Goal: Task Accomplishment & Management: Manage account settings

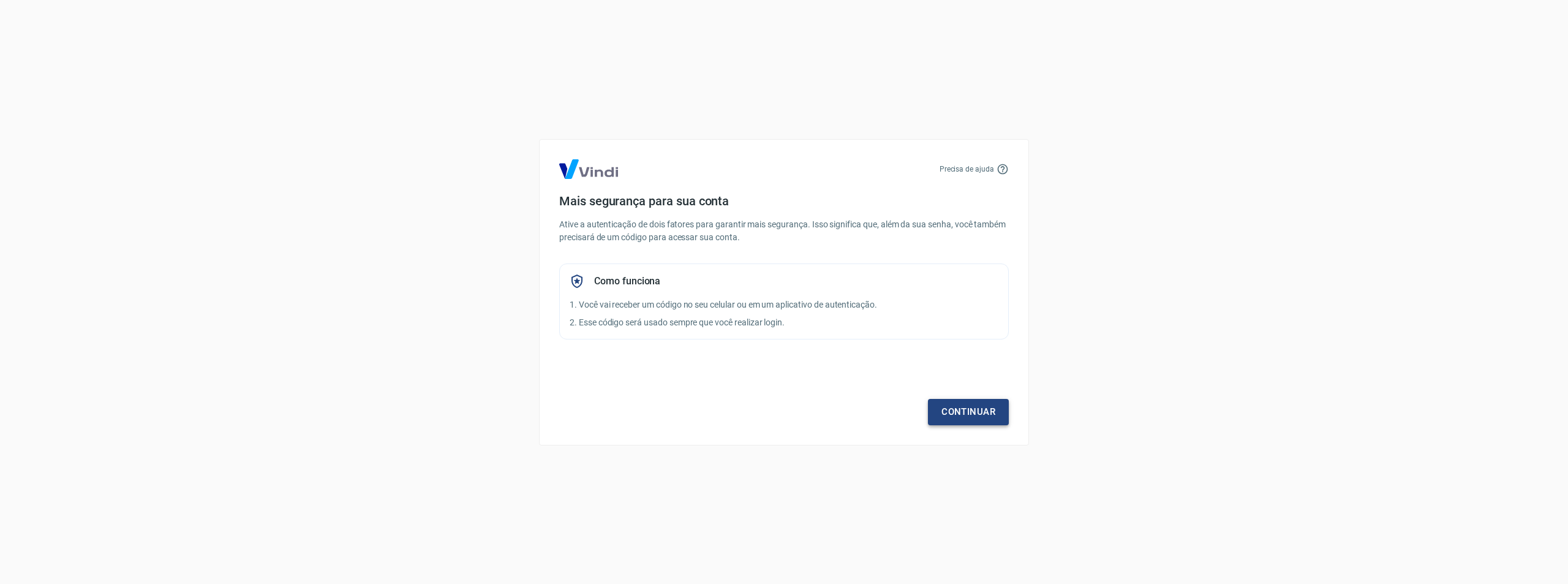
click at [976, 422] on link "Continuar" at bounding box center [969, 411] width 81 height 26
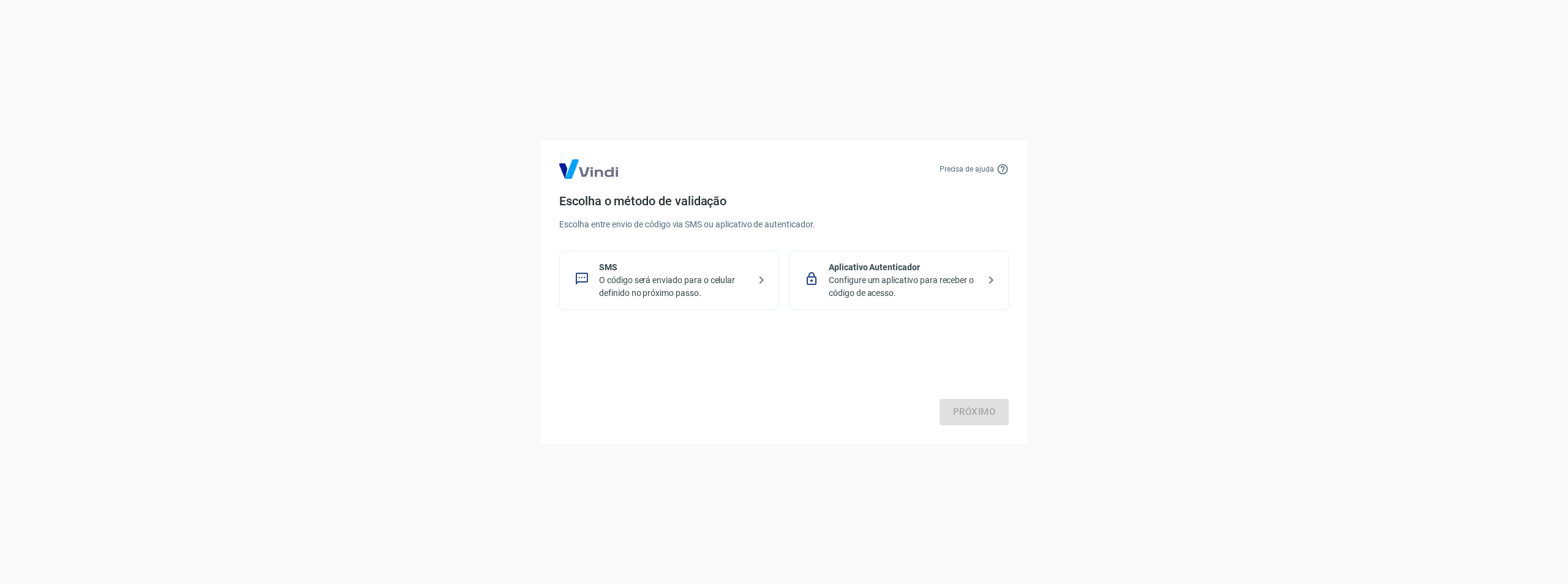
click at [706, 290] on p "O código será enviado para o celular definido no próximo passo." at bounding box center [674, 287] width 150 height 26
click at [956, 413] on link "Próximo" at bounding box center [974, 411] width 69 height 26
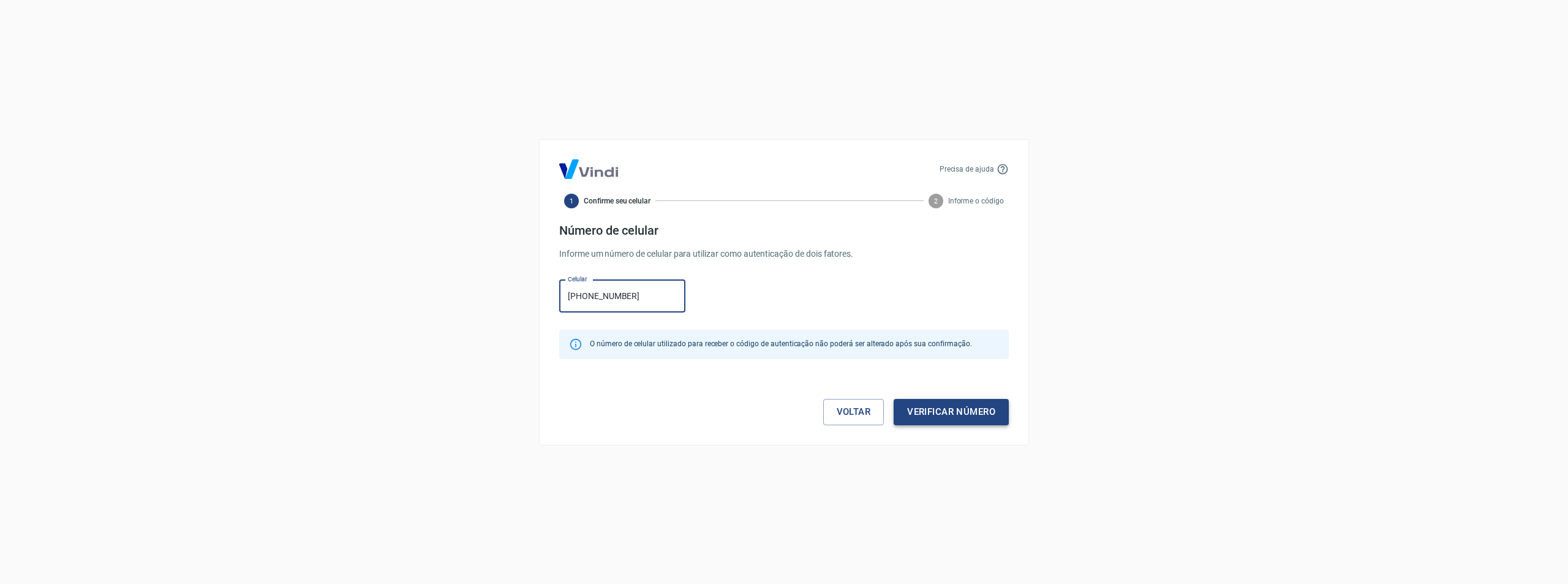
type input "(11) 99626-3168"
click at [940, 409] on button "Verificar número" at bounding box center [951, 411] width 115 height 26
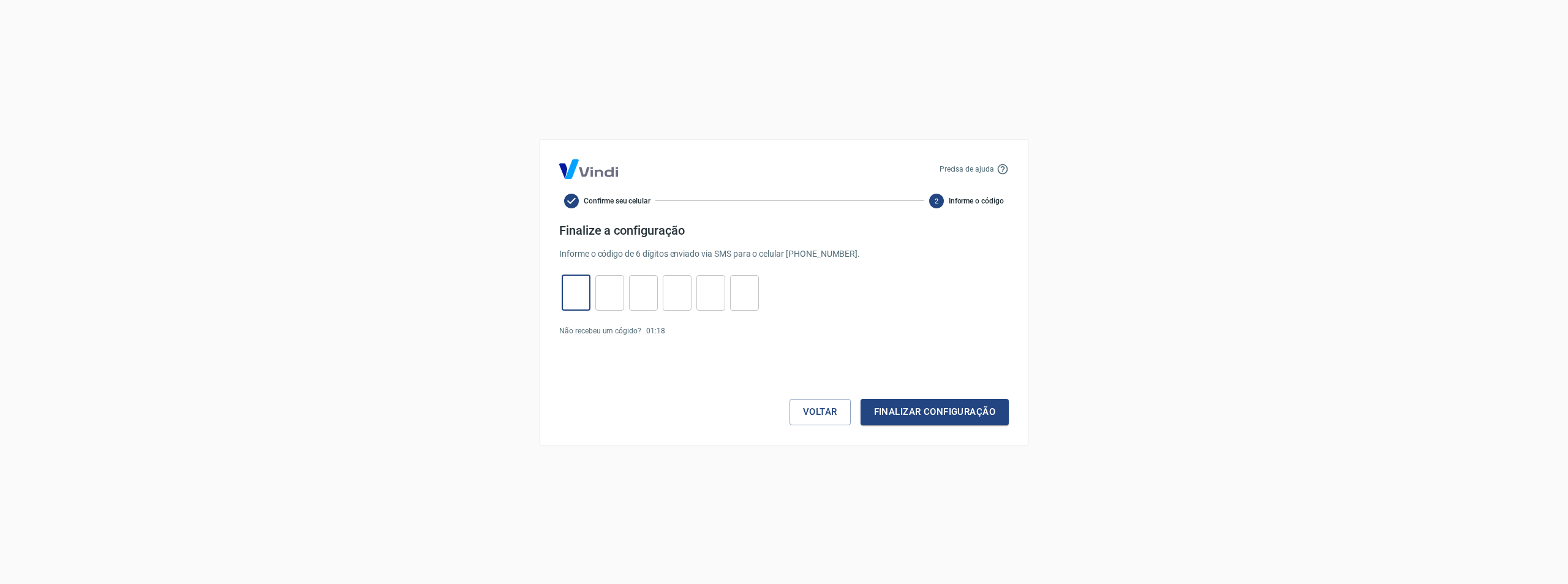
click at [571, 290] on input "tel" at bounding box center [576, 292] width 29 height 26
type input "2"
type input "7"
type input "5"
type input "9"
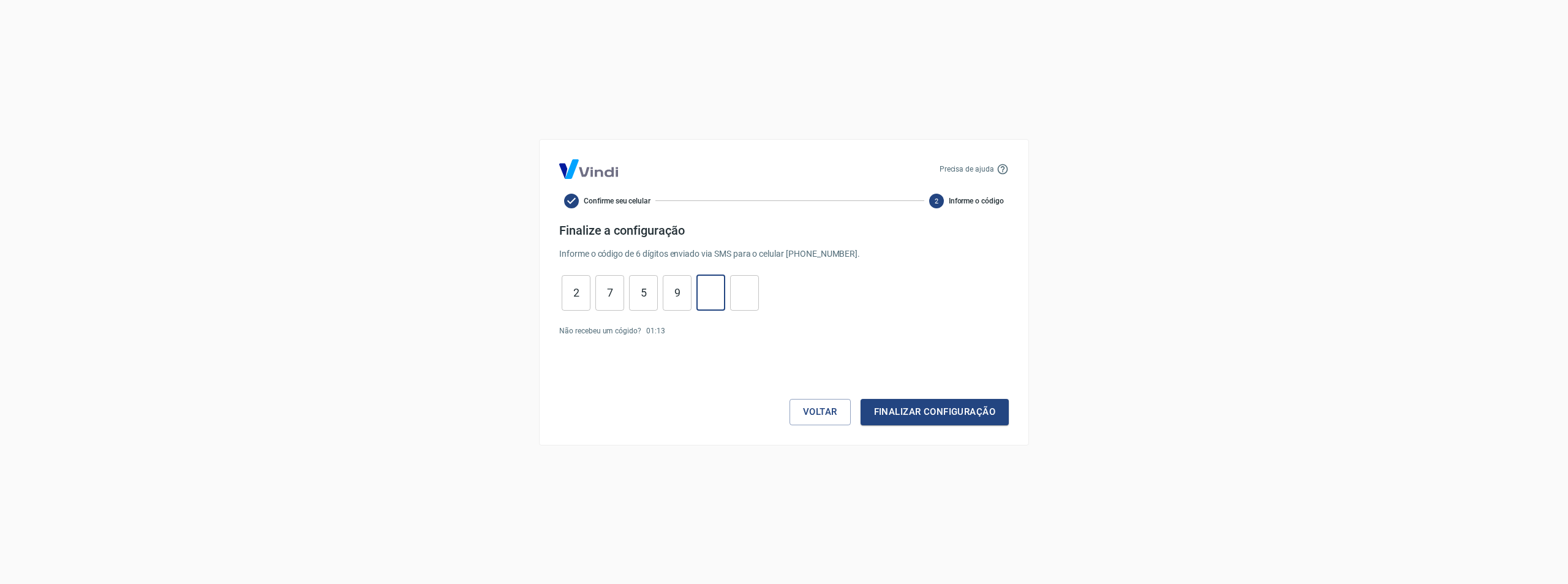
type input "8"
type input "4"
click at [1002, 413] on button "Finalizar configuração" at bounding box center [935, 411] width 148 height 26
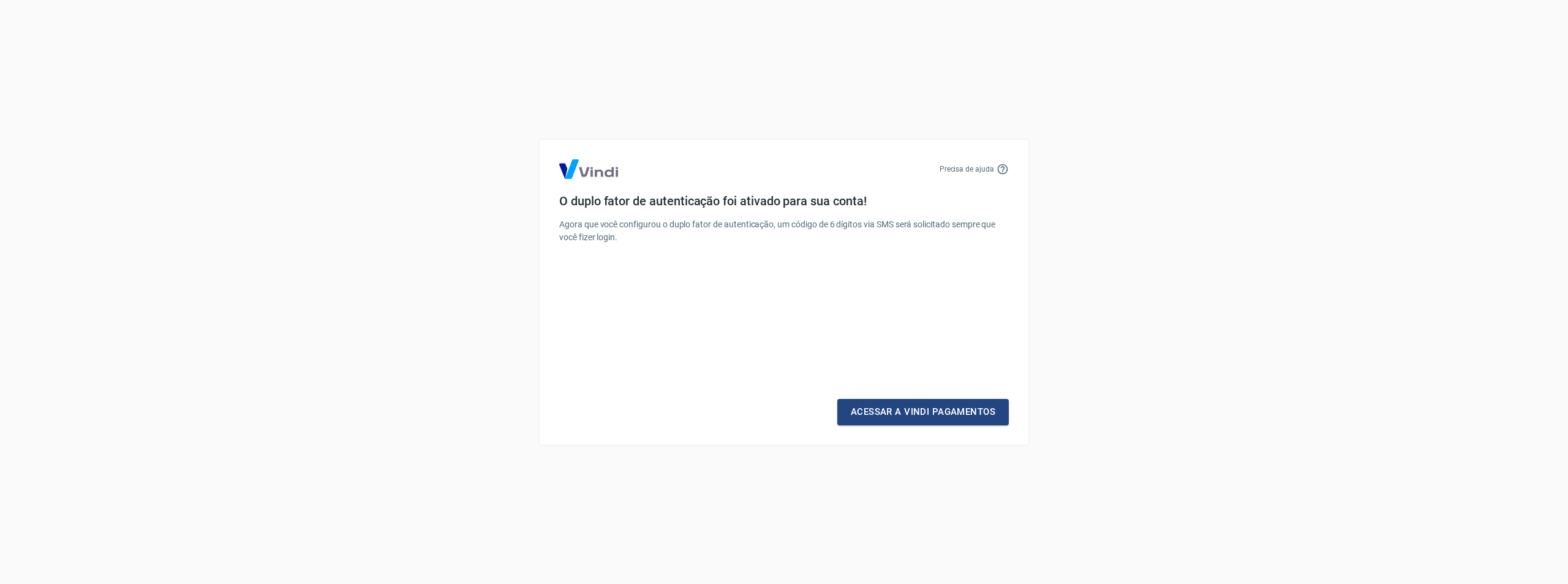
click at [1002, 413] on link "Acessar a Vindi Pagamentos" at bounding box center [923, 411] width 171 height 26
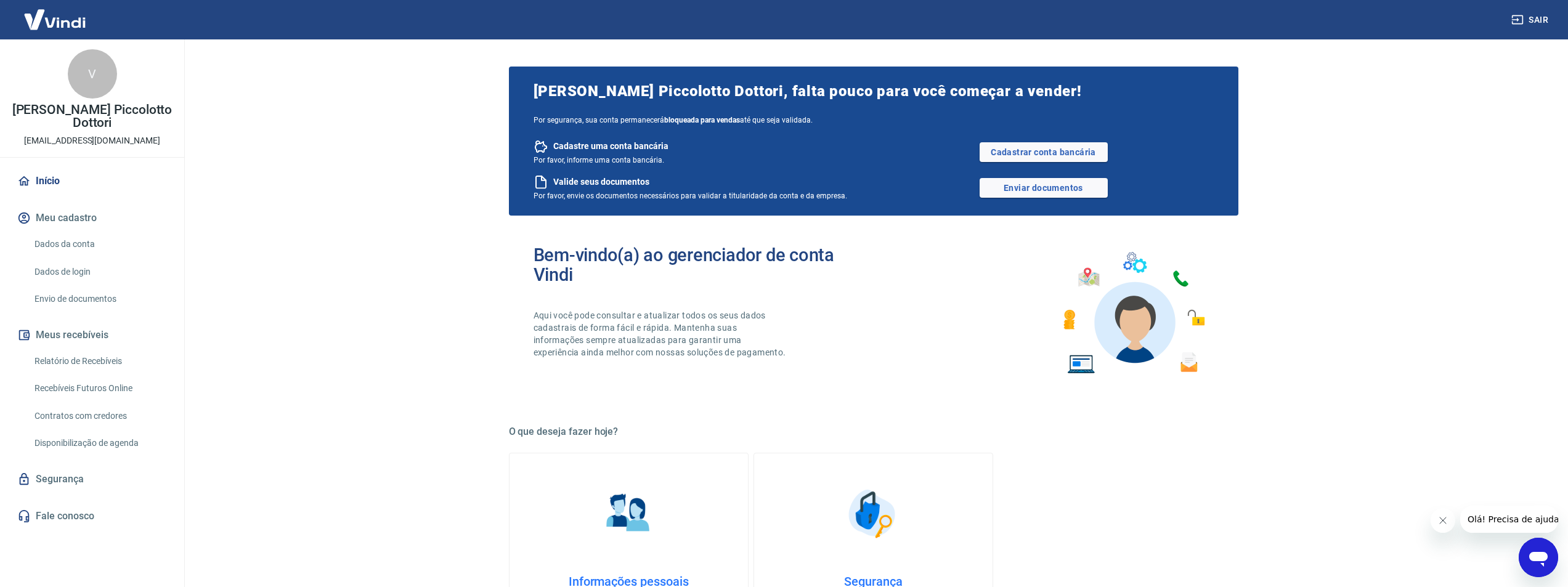
scroll to position [308, 0]
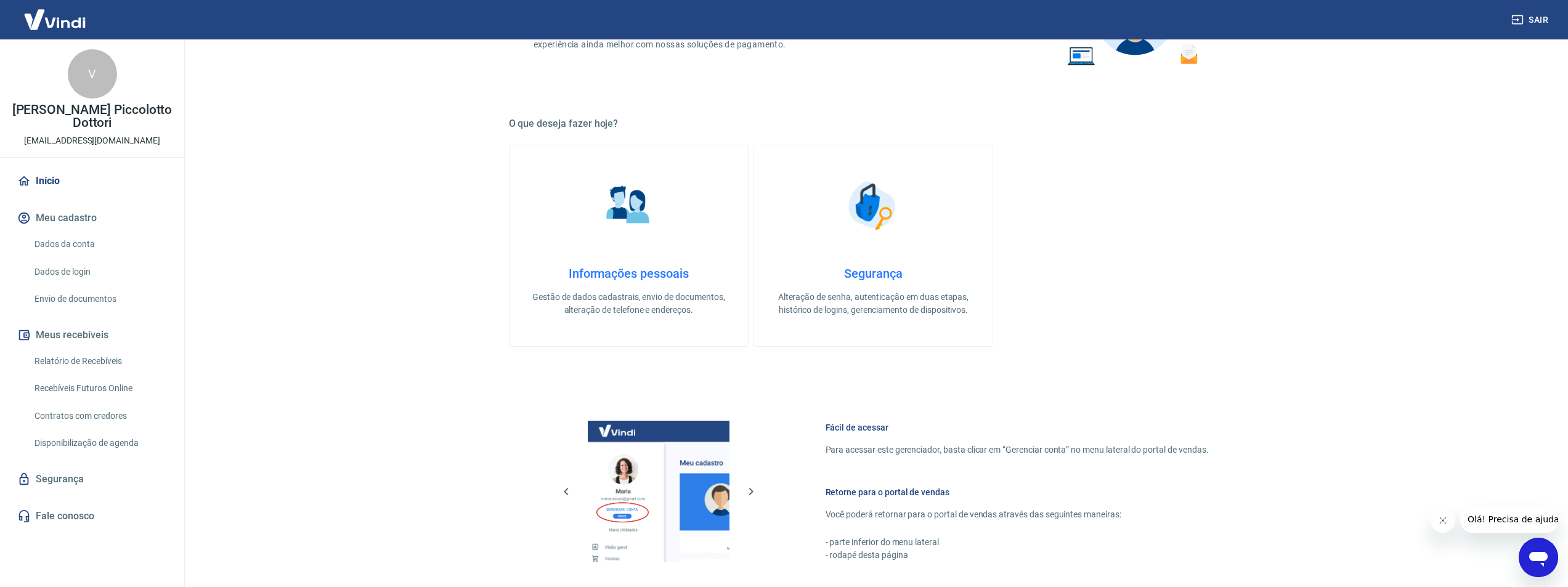
click at [625, 322] on link "Informações pessoais Gestão de dados cadastrais, envio de documentos, alteração…" at bounding box center [629, 246] width 239 height 202
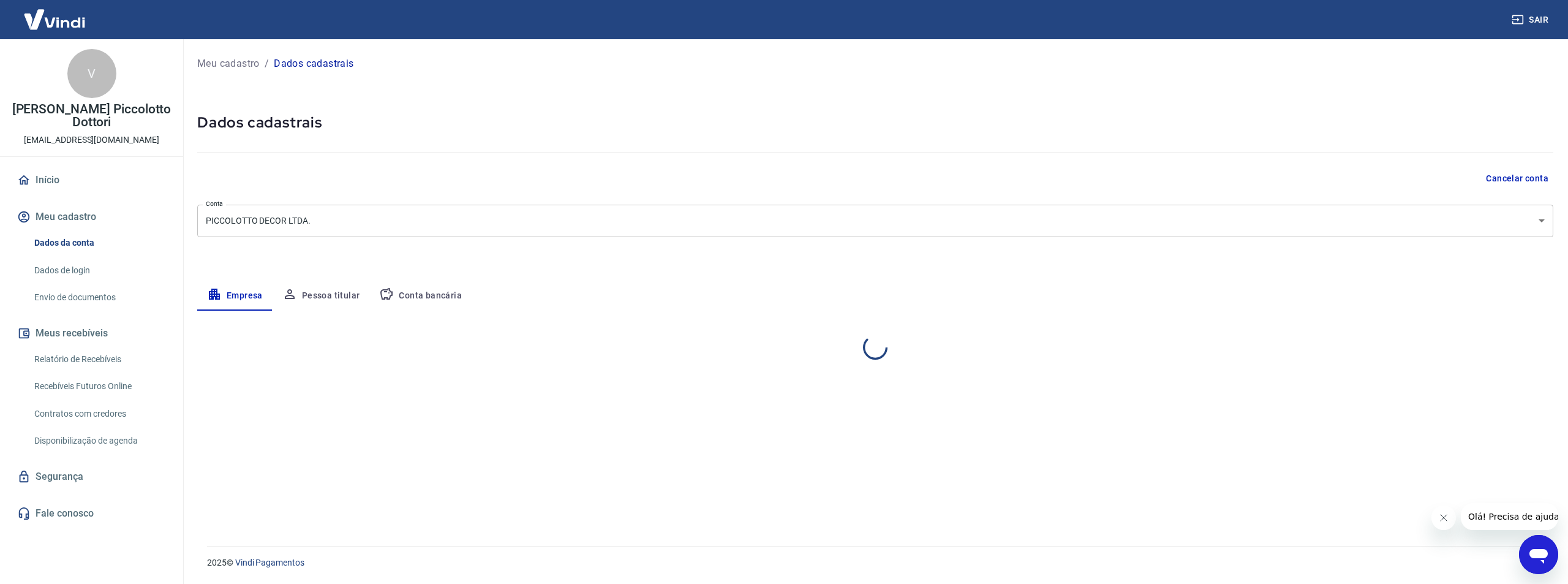
select select "SP"
select select "business"
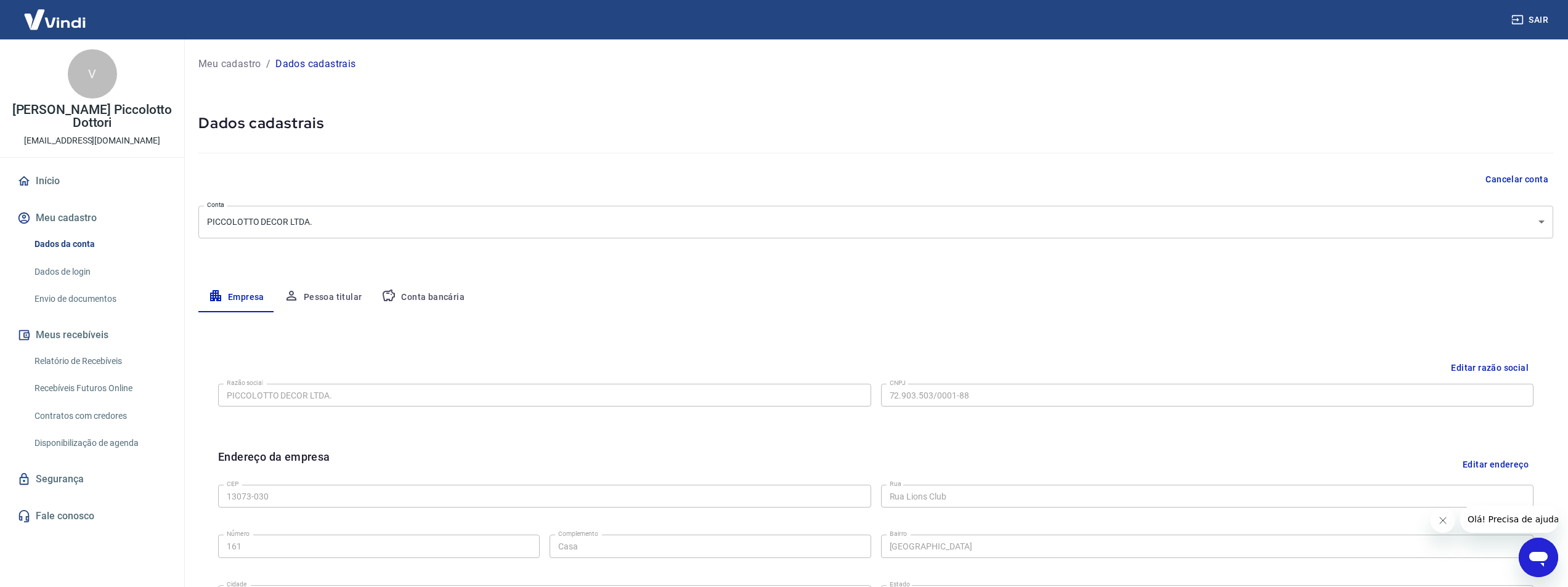
click at [356, 312] on div "Editar razão social Razão social PICCOLOTTO DECOR LTDA. Razão social CNPJ 72.90…" at bounding box center [876, 566] width 1355 height 508
click at [352, 312] on div "Editar razão social Razão social PICCOLOTTO DECOR LTDA. Razão social CNPJ 72.90…" at bounding box center [876, 566] width 1355 height 508
click at [307, 297] on button "Pessoa titular" at bounding box center [323, 298] width 98 height 30
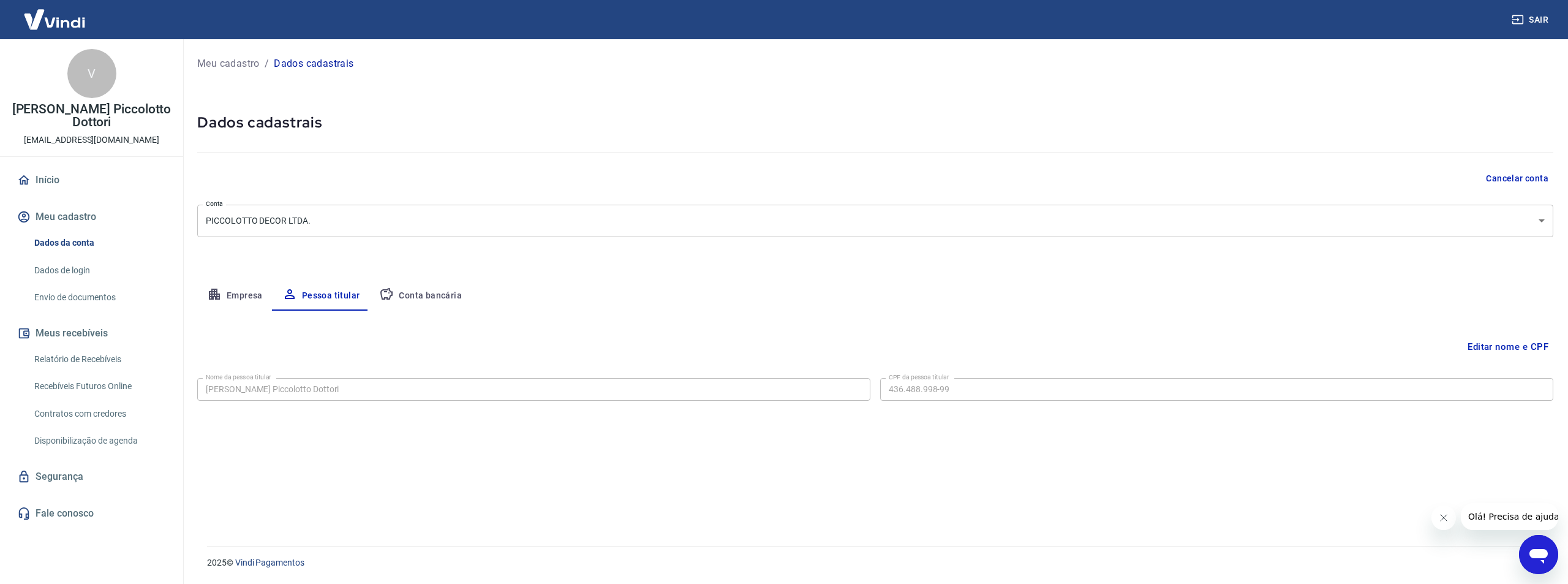
click at [234, 292] on button "Empresa" at bounding box center [235, 296] width 75 height 29
select select "SP"
select select "business"
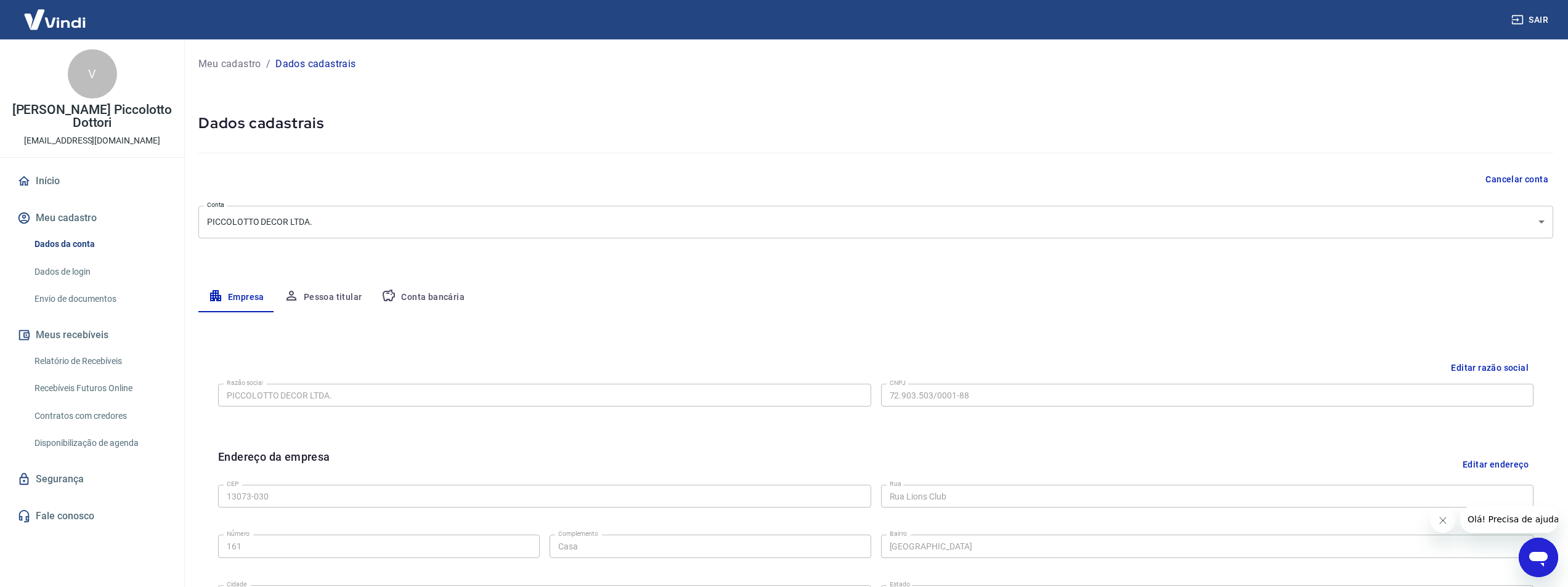
click at [322, 303] on button "Pessoa titular" at bounding box center [323, 298] width 98 height 30
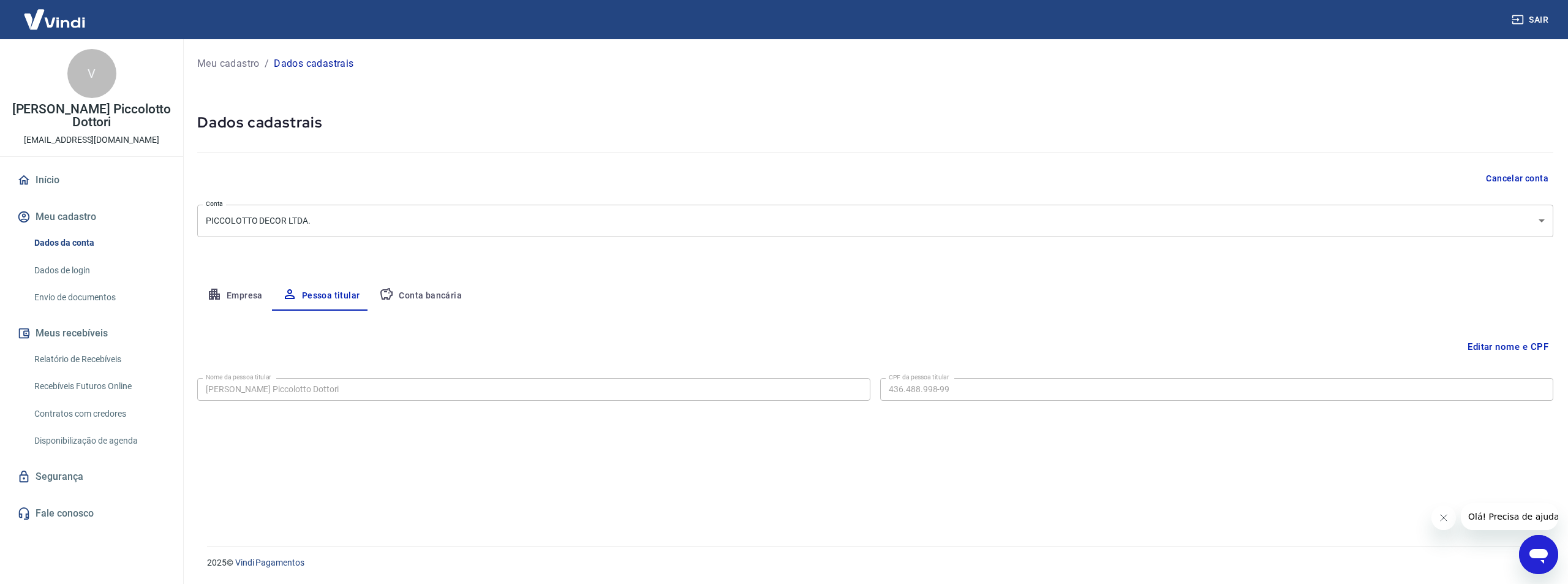
click at [1519, 347] on button "Editar nome e CPF" at bounding box center [1509, 347] width 91 height 23
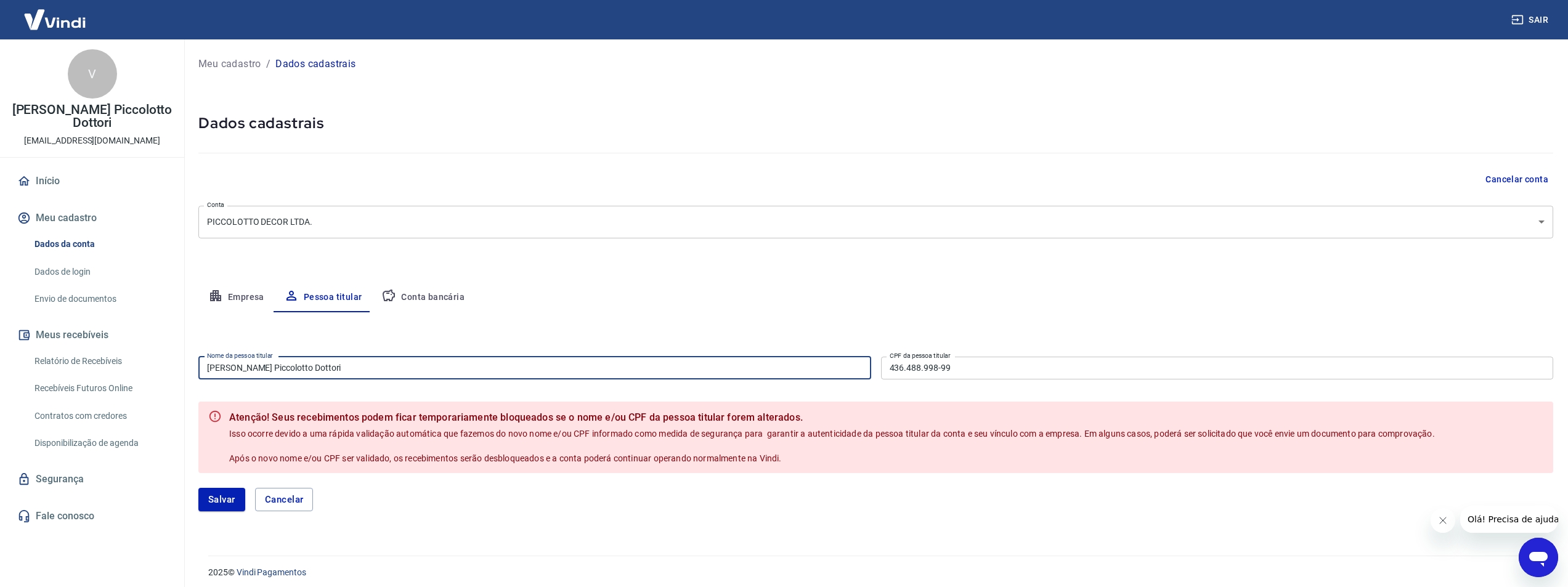
drag, startPoint x: 367, startPoint y: 368, endPoint x: 13, endPoint y: 372, distance: 354.0
click at [13, 372] on div "Sair V Valentina Sannini Piccolotto Dottori sanninidottori@gmail.com Início Meu…" at bounding box center [784, 293] width 1568 height 587
type input "[PERSON_NAME]"
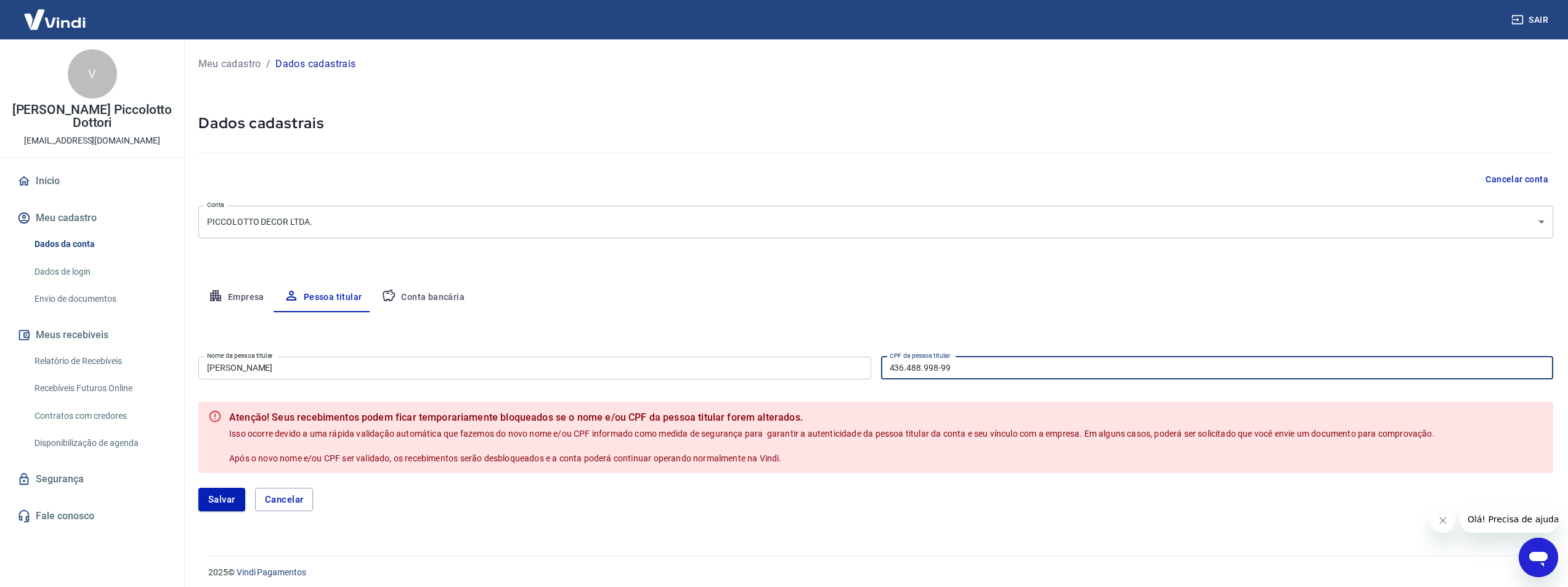
drag, startPoint x: 977, startPoint y: 369, endPoint x: 739, endPoint y: 375, distance: 238.1
click at [739, 375] on div "Nome da pessoa titular Hodo Dottori Neto Nome da pessoa titular CPF da pessoa t…" at bounding box center [876, 366] width 1355 height 30
type input "050.115.678-00"
click at [616, 296] on div "Empresa Pessoa titular Conta bancária" at bounding box center [876, 298] width 1355 height 30
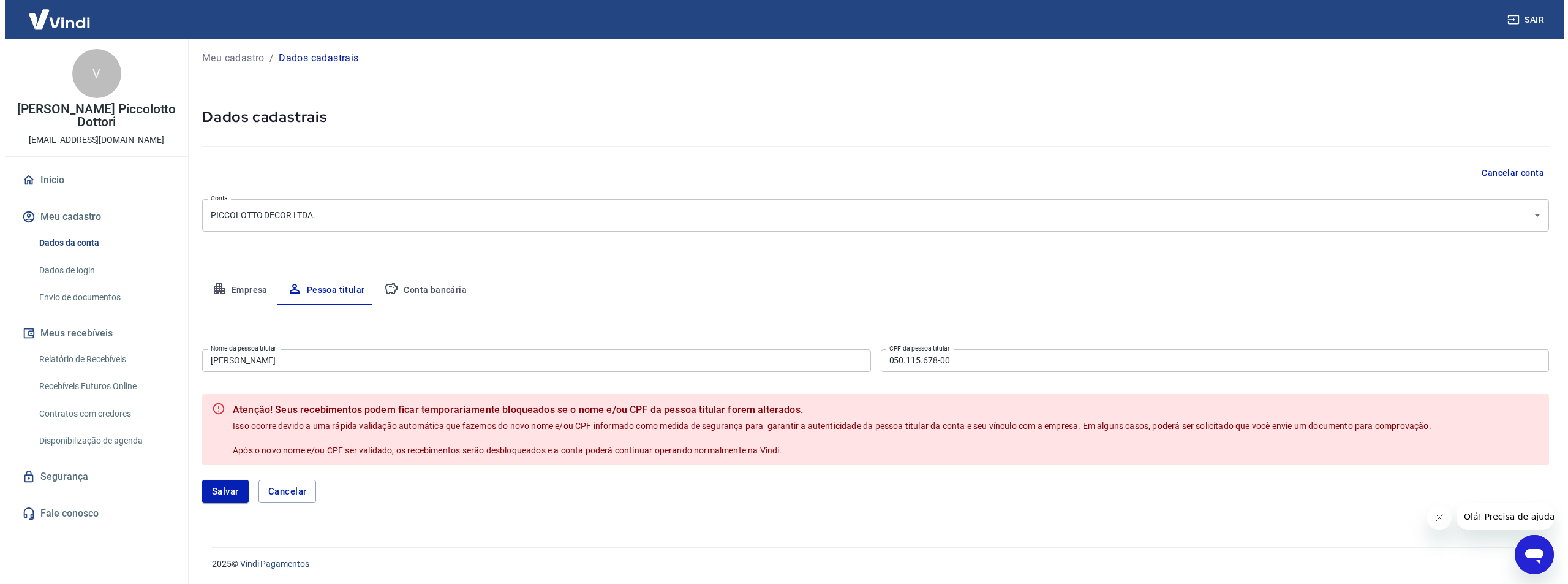
scroll to position [7, 0]
click at [235, 496] on button "Salvar" at bounding box center [220, 490] width 47 height 23
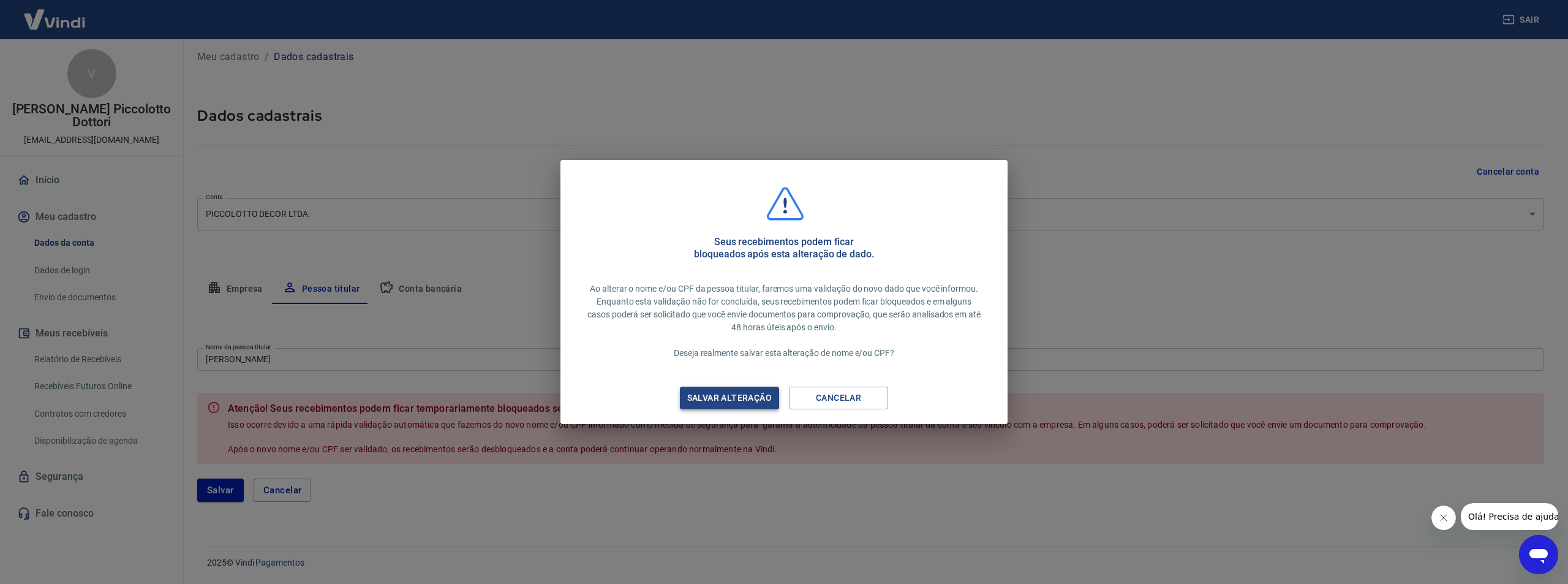
click at [718, 403] on div "Salvar alteração" at bounding box center [729, 398] width 114 height 15
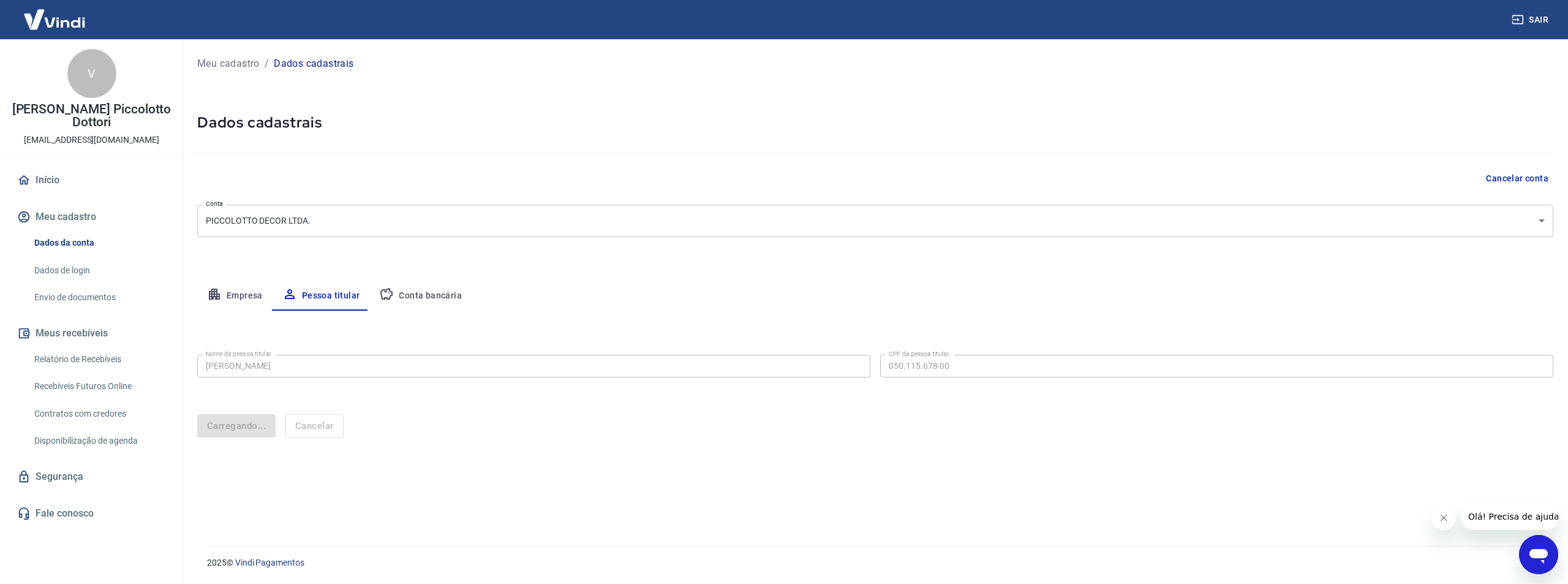
scroll to position [0, 0]
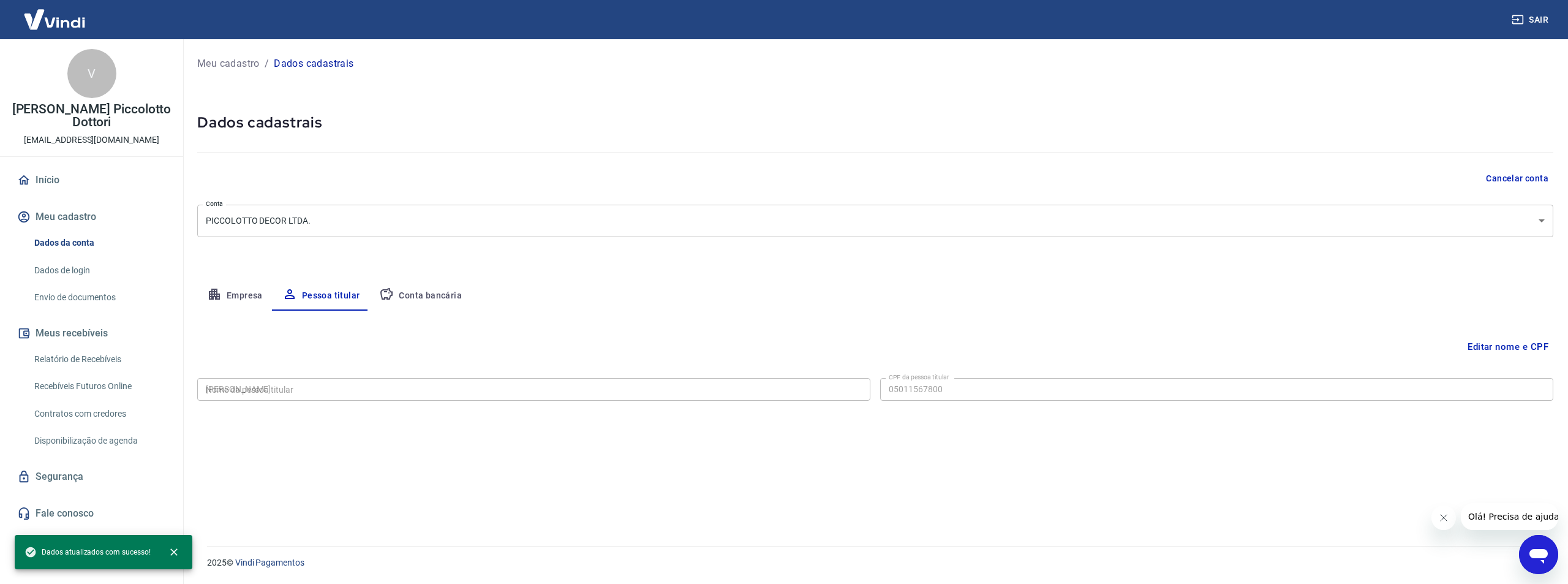
type input "050.115.678-00"
click at [404, 296] on button "Conta bancária" at bounding box center [420, 296] width 102 height 29
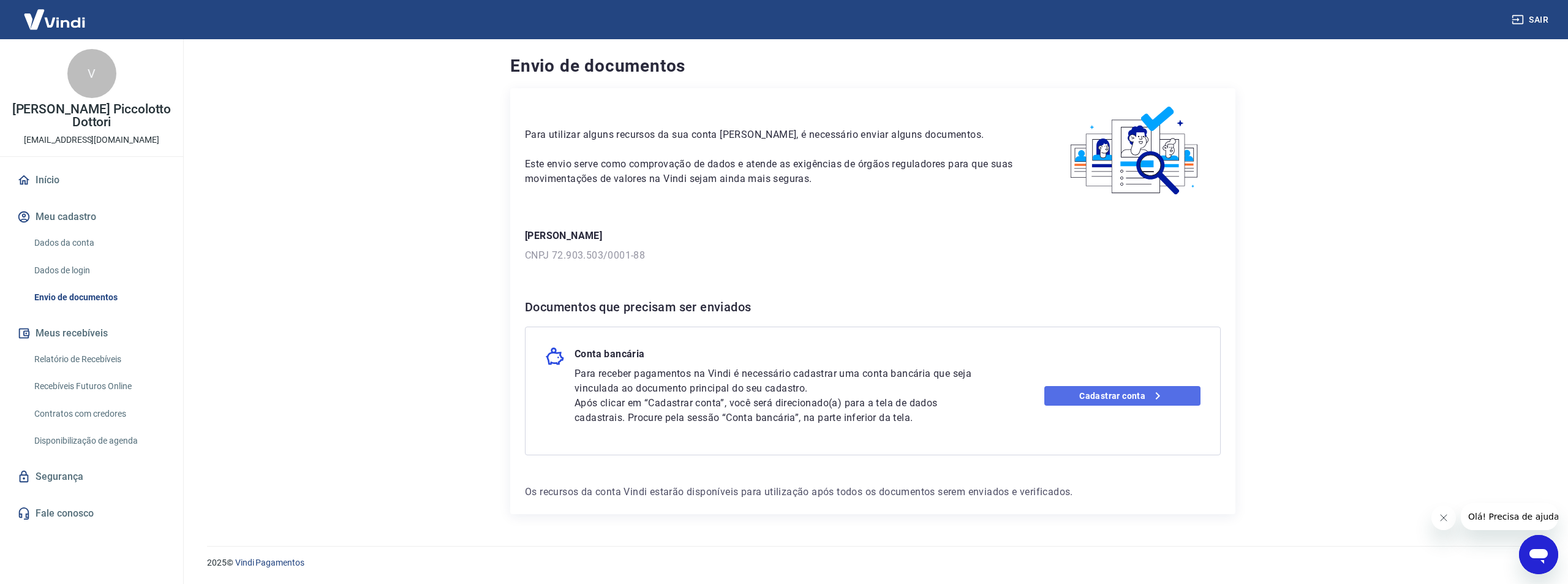
click at [1136, 400] on link "Cadastrar conta" at bounding box center [1123, 395] width 157 height 20
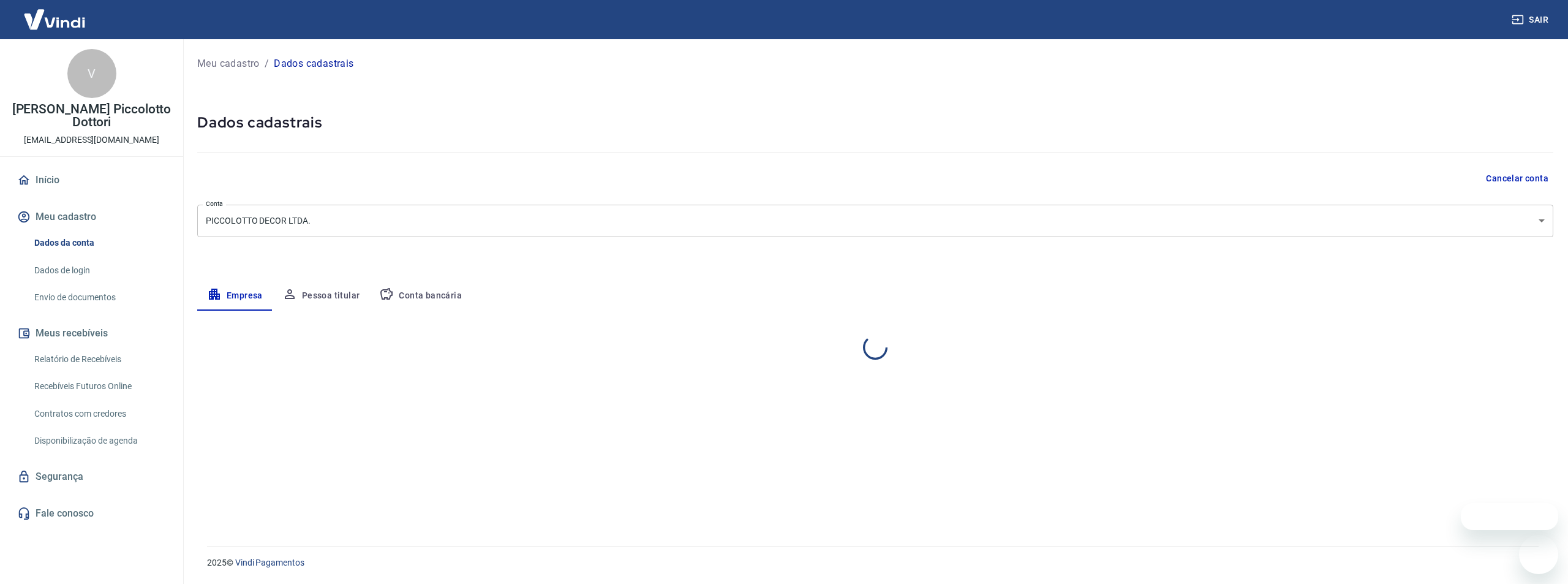
select select "SP"
select select "business"
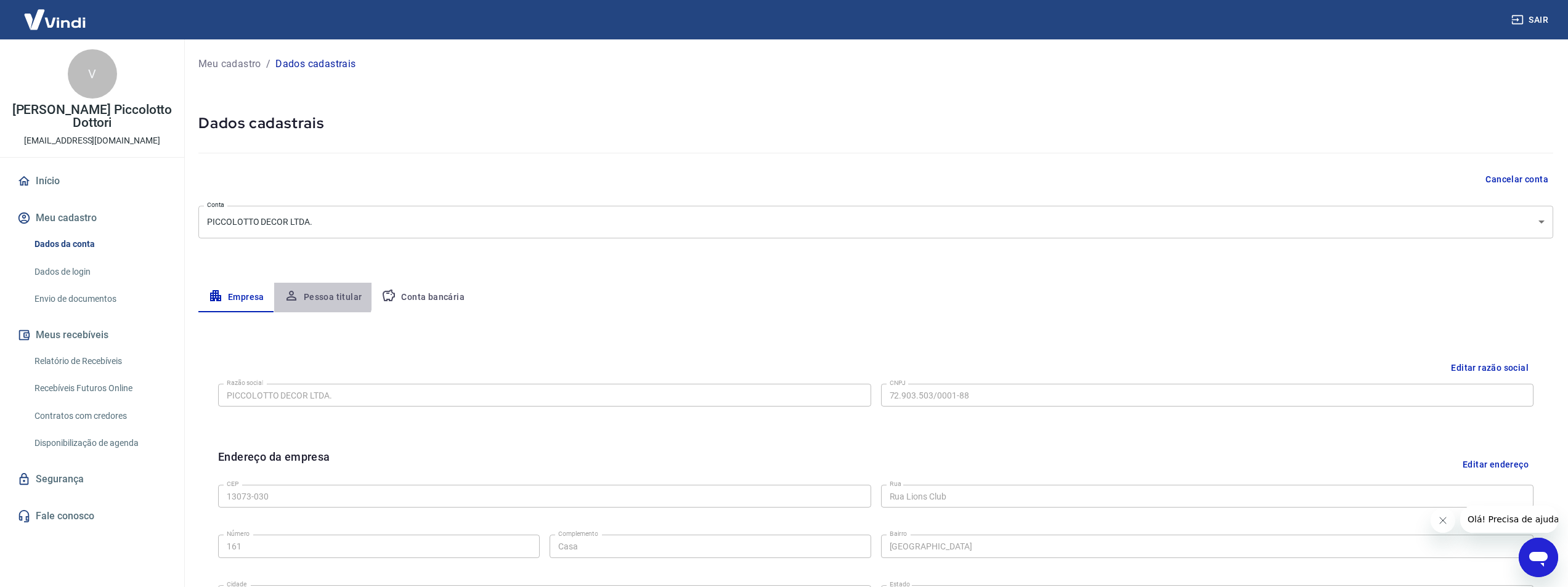
click at [309, 294] on button "Pessoa titular" at bounding box center [323, 298] width 98 height 30
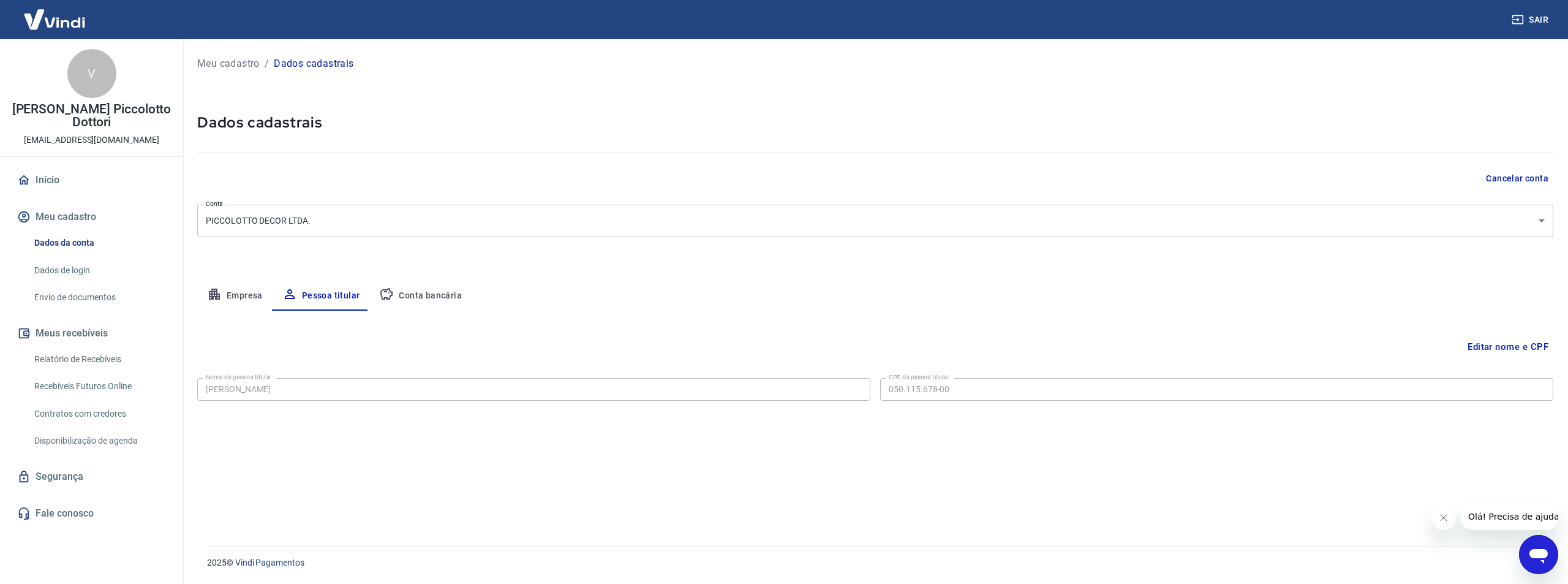
click at [408, 288] on button "Conta bancária" at bounding box center [420, 296] width 102 height 29
click at [249, 296] on button "Empresa" at bounding box center [235, 296] width 75 height 29
select select "SP"
select select "business"
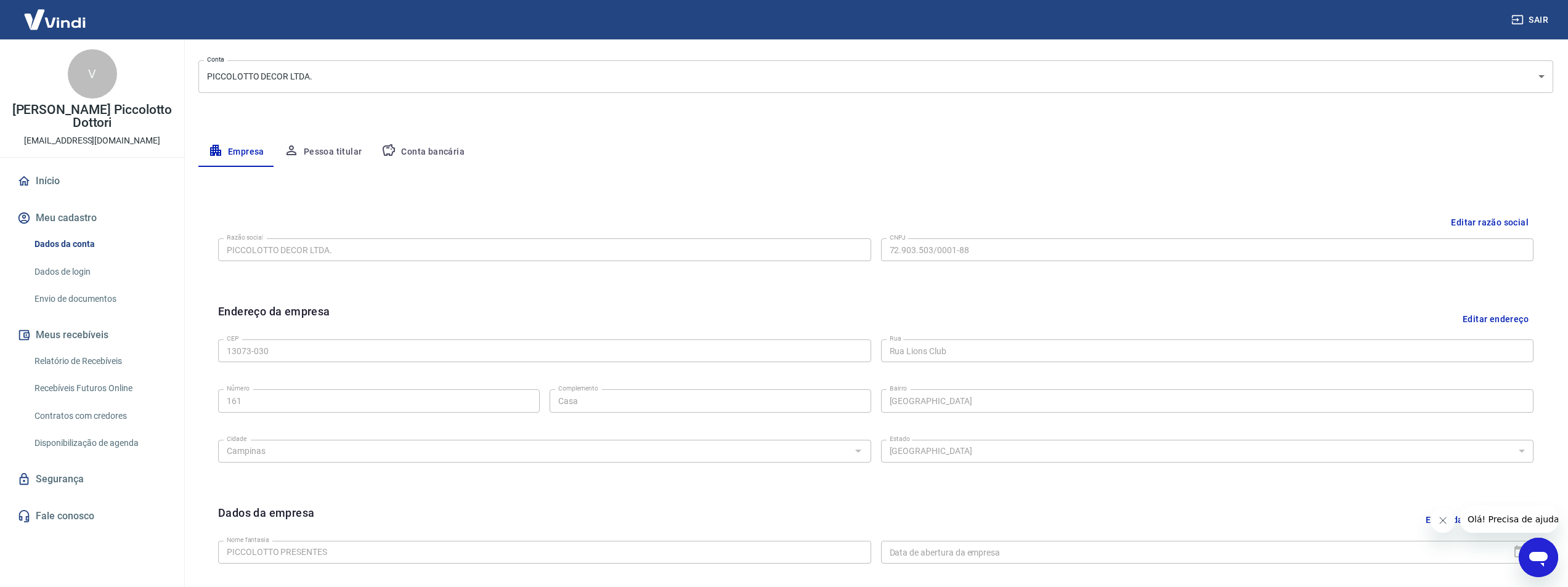
scroll to position [185, 0]
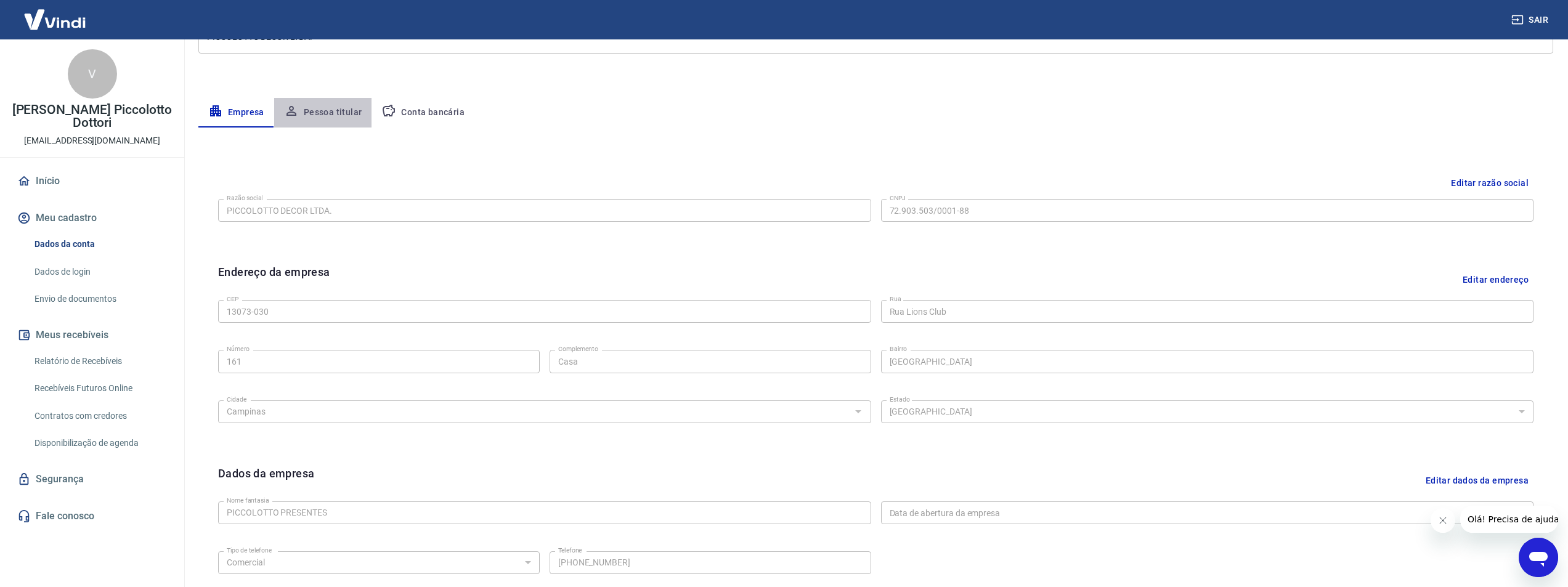
click at [340, 116] on button "Pessoa titular" at bounding box center [323, 113] width 98 height 30
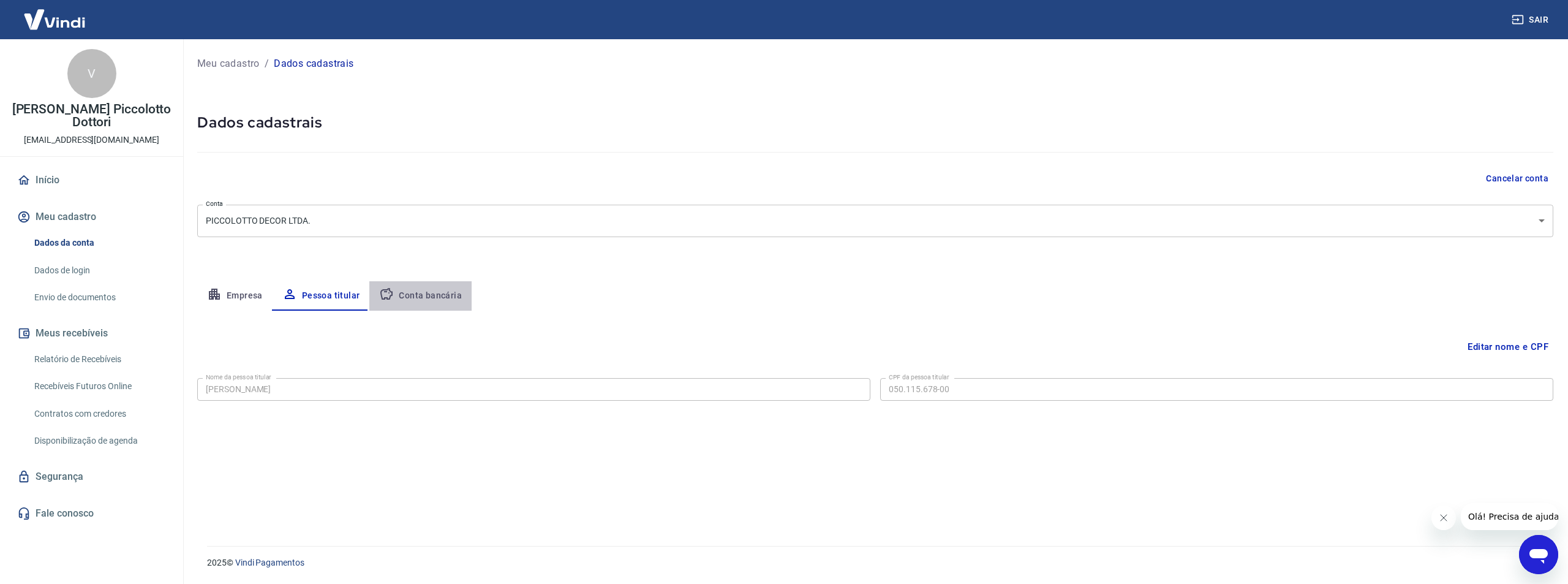
click at [427, 288] on button "Conta bancária" at bounding box center [420, 296] width 102 height 29
